Goal: Task Accomplishment & Management: Manage account settings

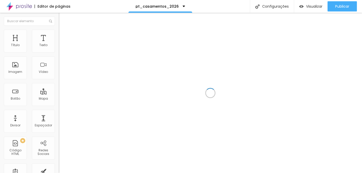
scroll to position [144, 0]
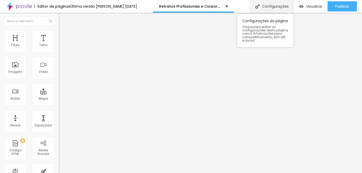
click at [268, 5] on div "Configurações" at bounding box center [272, 6] width 44 height 13
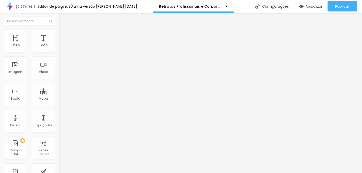
scroll to position [14, 0]
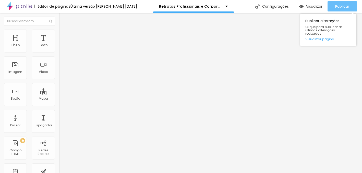
click at [345, 8] on span "Publicar" at bounding box center [342, 6] width 14 height 4
